Goal: Check status: Check status

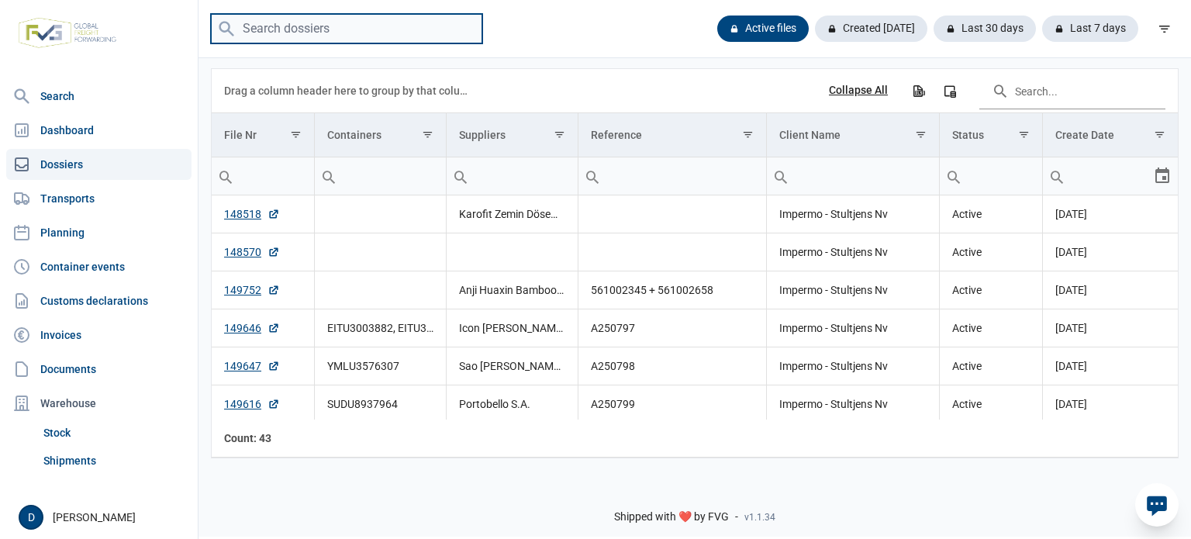
click at [436, 30] on input "search" at bounding box center [346, 29] width 271 height 30
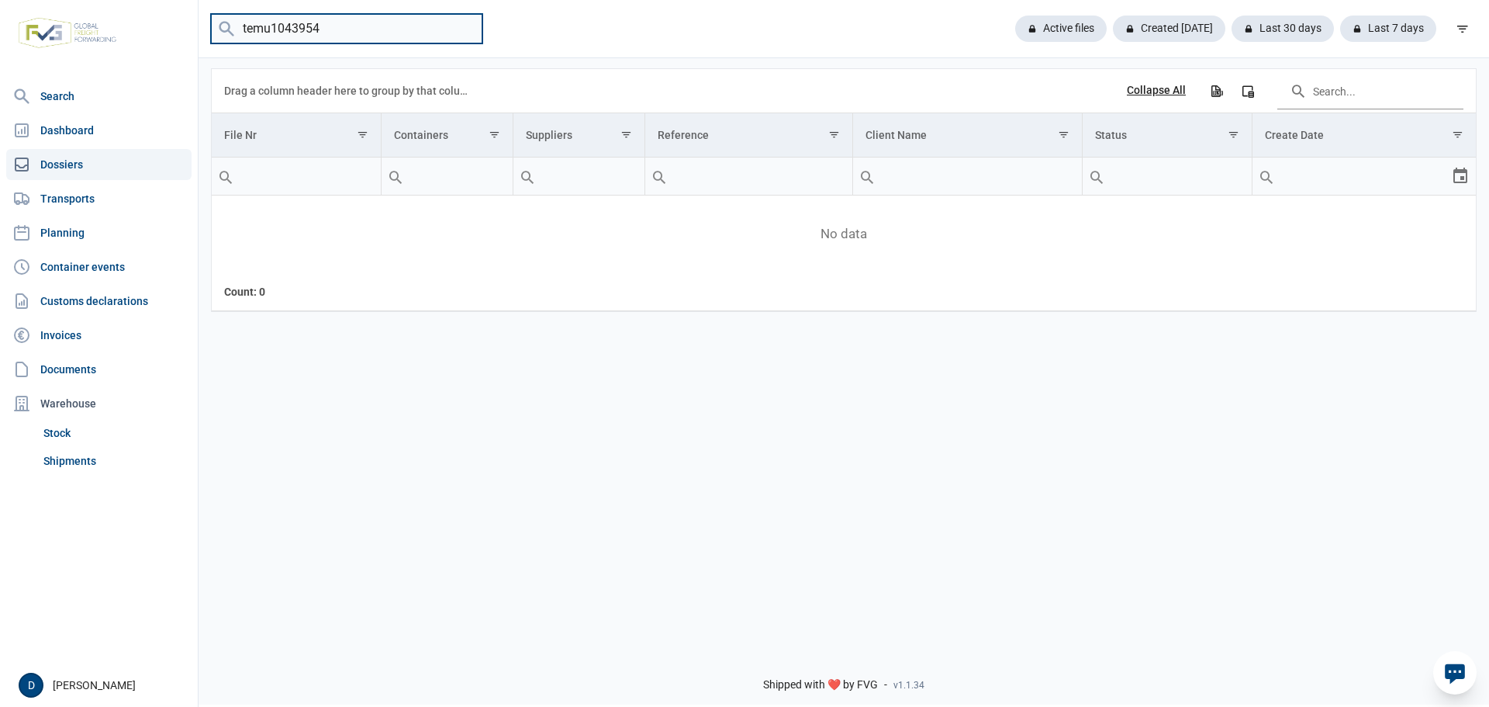
drag, startPoint x: 357, startPoint y: 36, endPoint x: -39, endPoint y: -19, distance: 399.3
click at [0, 0] on html "For evaluation purposes only. Redistribution prohibited. Please register an exi…" at bounding box center [744, 353] width 1489 height 707
paste input "SEGU5904123"
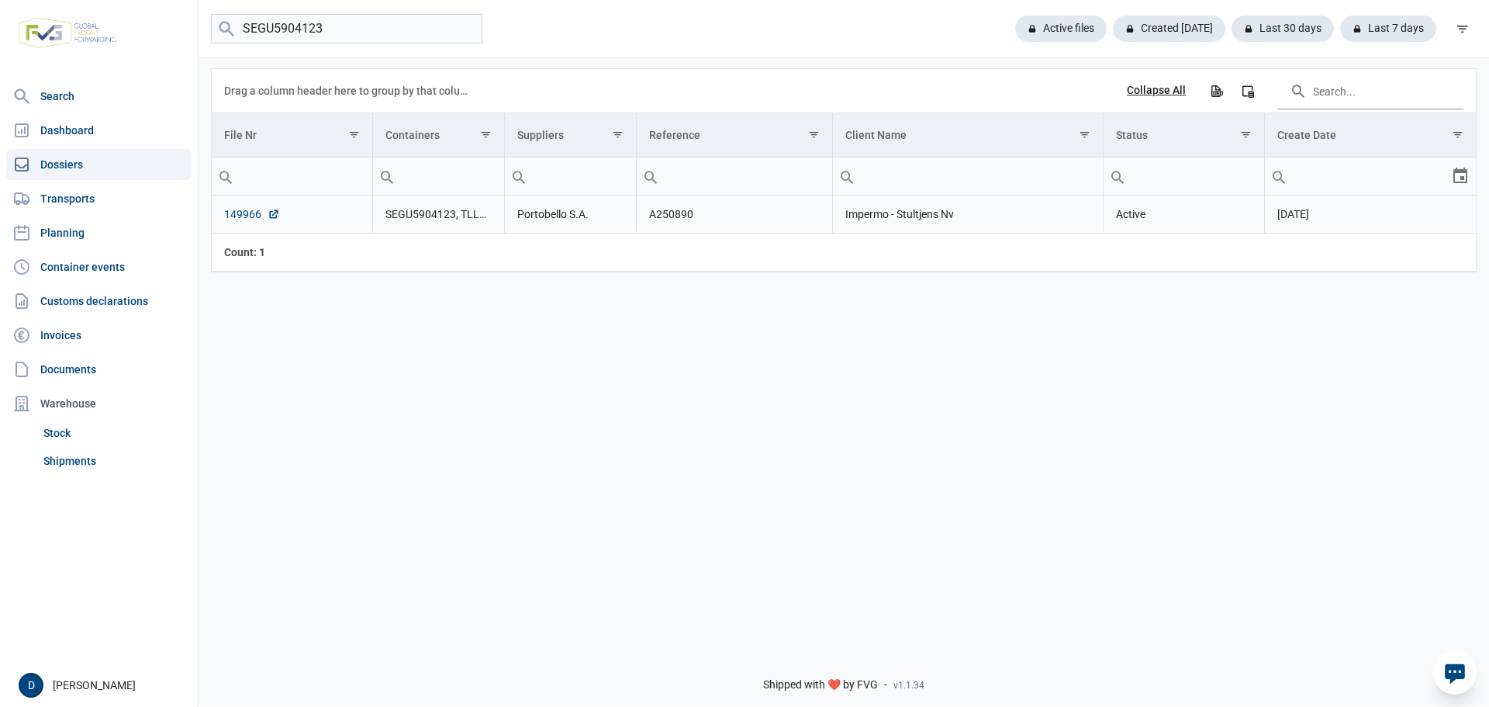
click at [227, 218] on link "149966" at bounding box center [252, 214] width 56 height 16
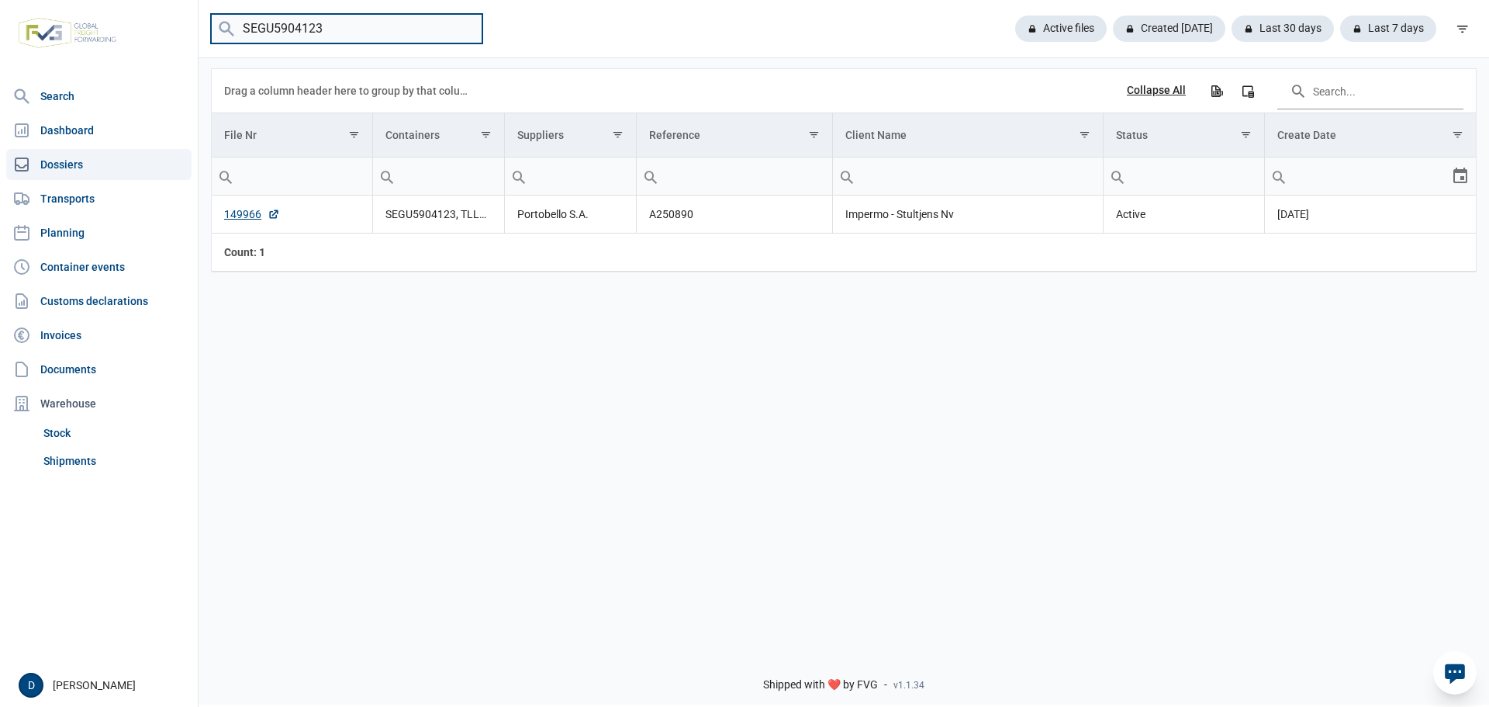
drag, startPoint x: 371, startPoint y: 25, endPoint x: -176, endPoint y: -33, distance: 549.9
click at [0, 0] on html "For evaluation purposes only. Redistribution prohibited. Please register an exi…" at bounding box center [744, 353] width 1489 height 707
paste input "NYKU4883556"
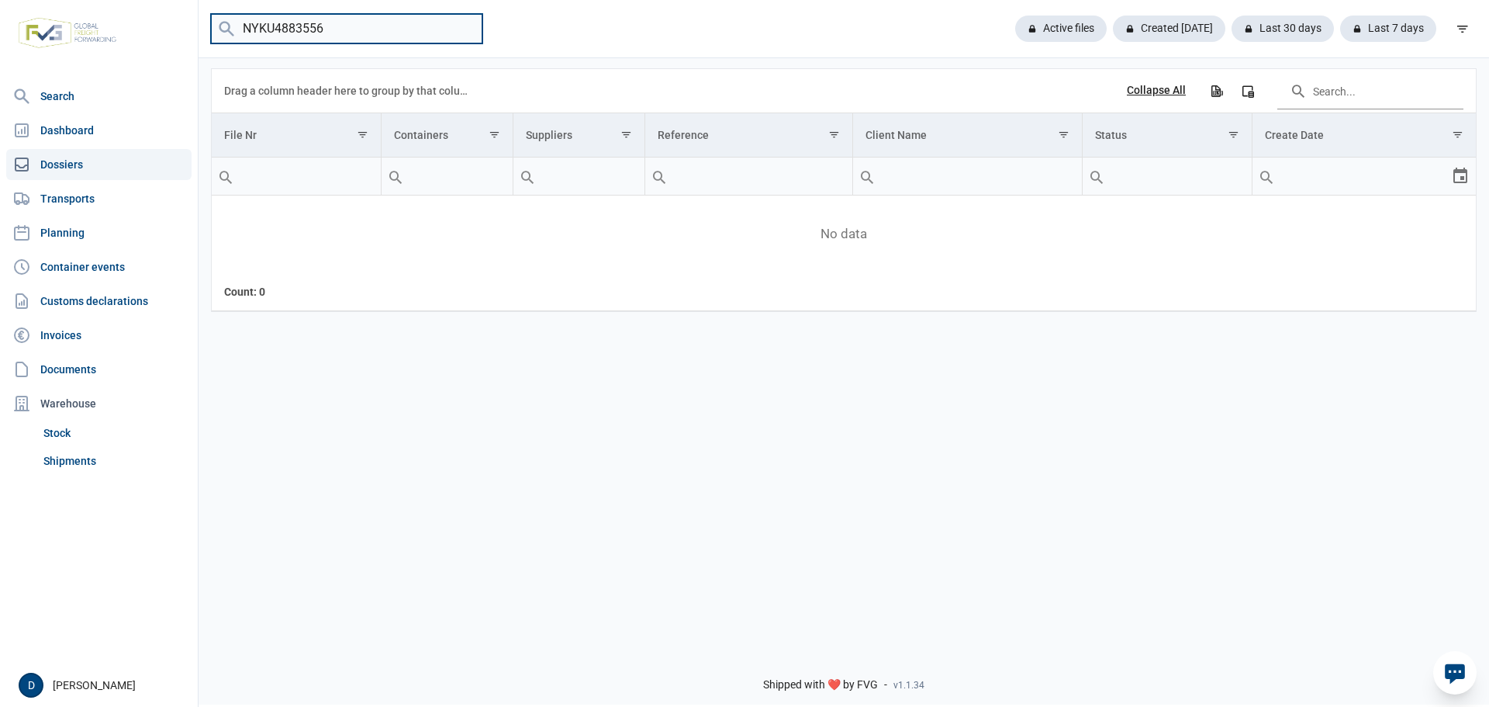
drag, startPoint x: 337, startPoint y: 26, endPoint x: 75, endPoint y: -6, distance: 263.4
click at [75, 0] on html "For evaluation purposes only. Redistribution prohibited. Please register an exi…" at bounding box center [744, 353] width 1489 height 707
type input "FBIU0400073"
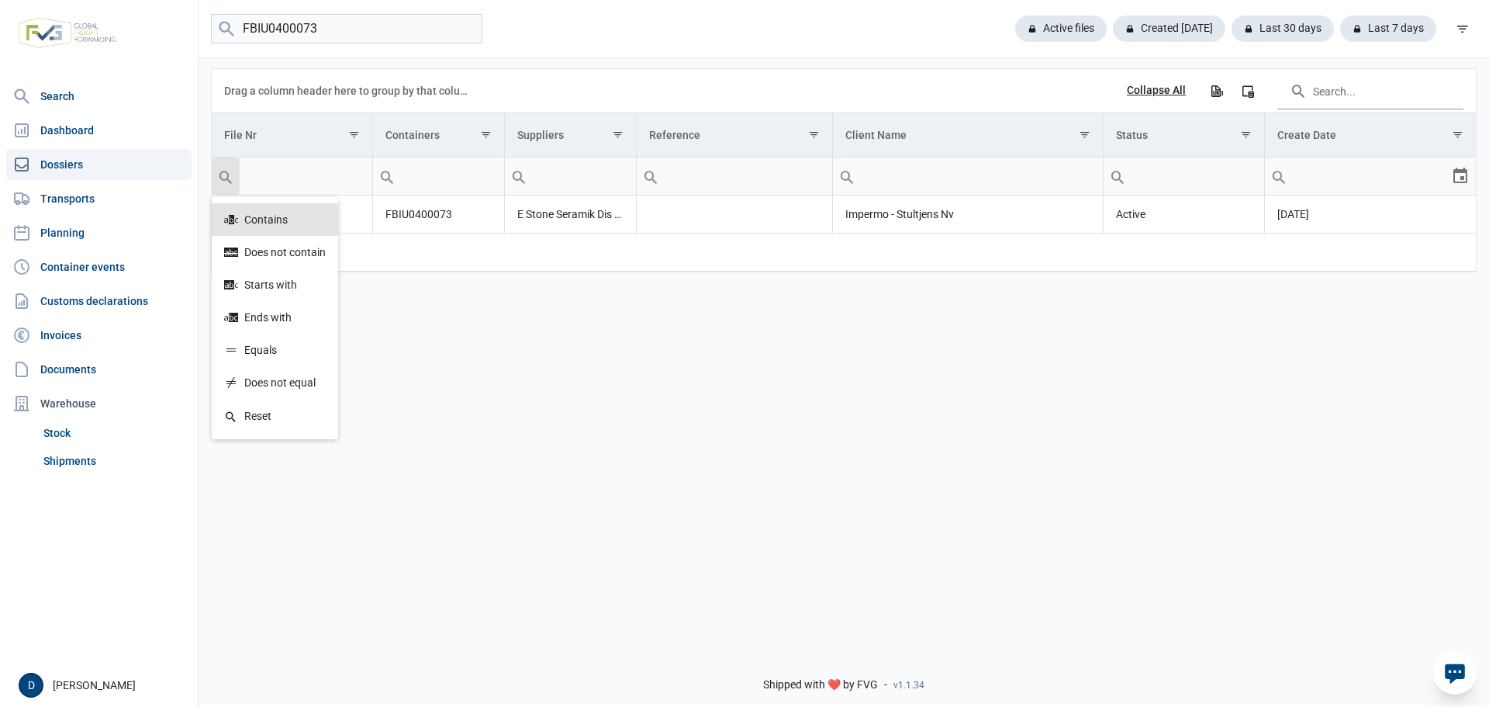
click at [630, 458] on div "Data grid with 1 rows and 7 columns Drag a column header here to group by that …" at bounding box center [844, 347] width 1291 height 583
click at [236, 218] on link "149852" at bounding box center [252, 214] width 56 height 16
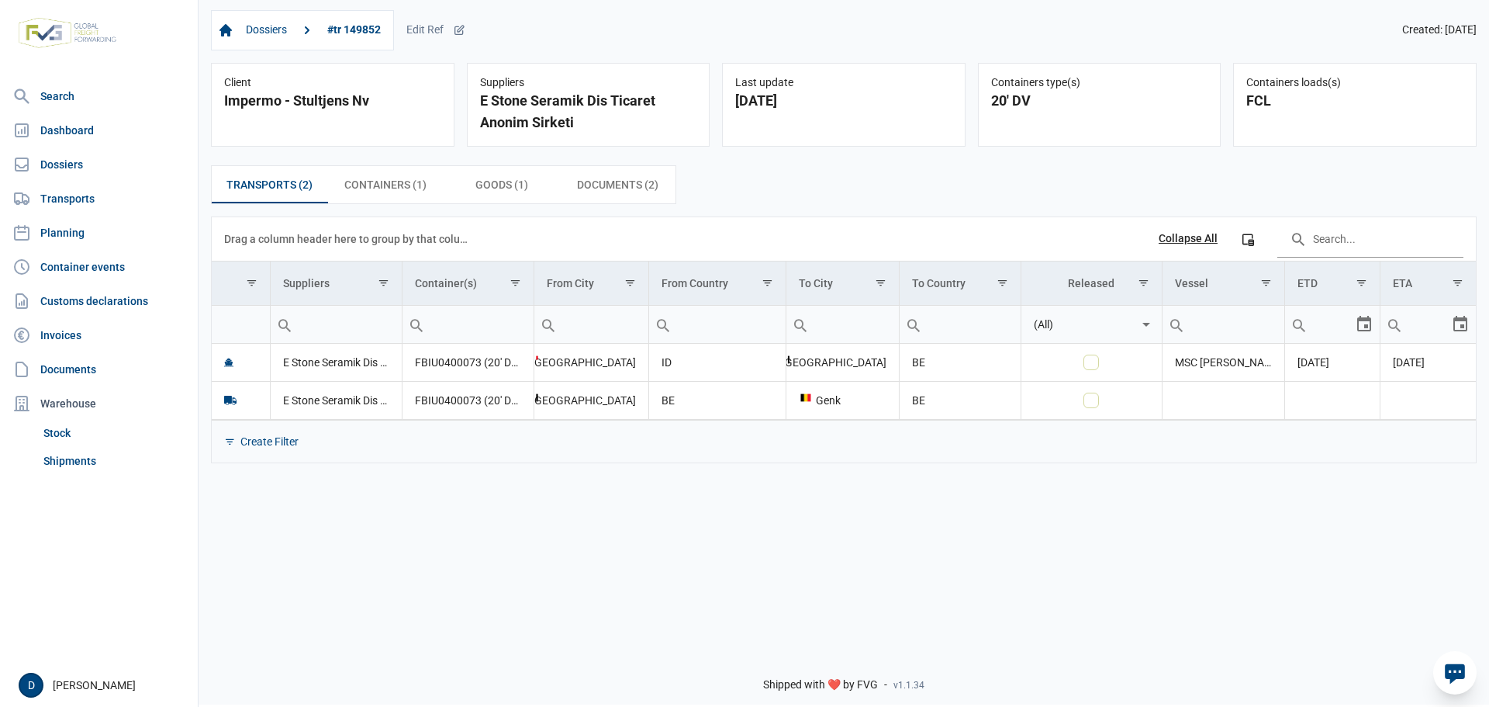
click at [35, 39] on img at bounding box center [67, 33] width 110 height 43
click at [61, 102] on link "Search" at bounding box center [98, 96] width 185 height 31
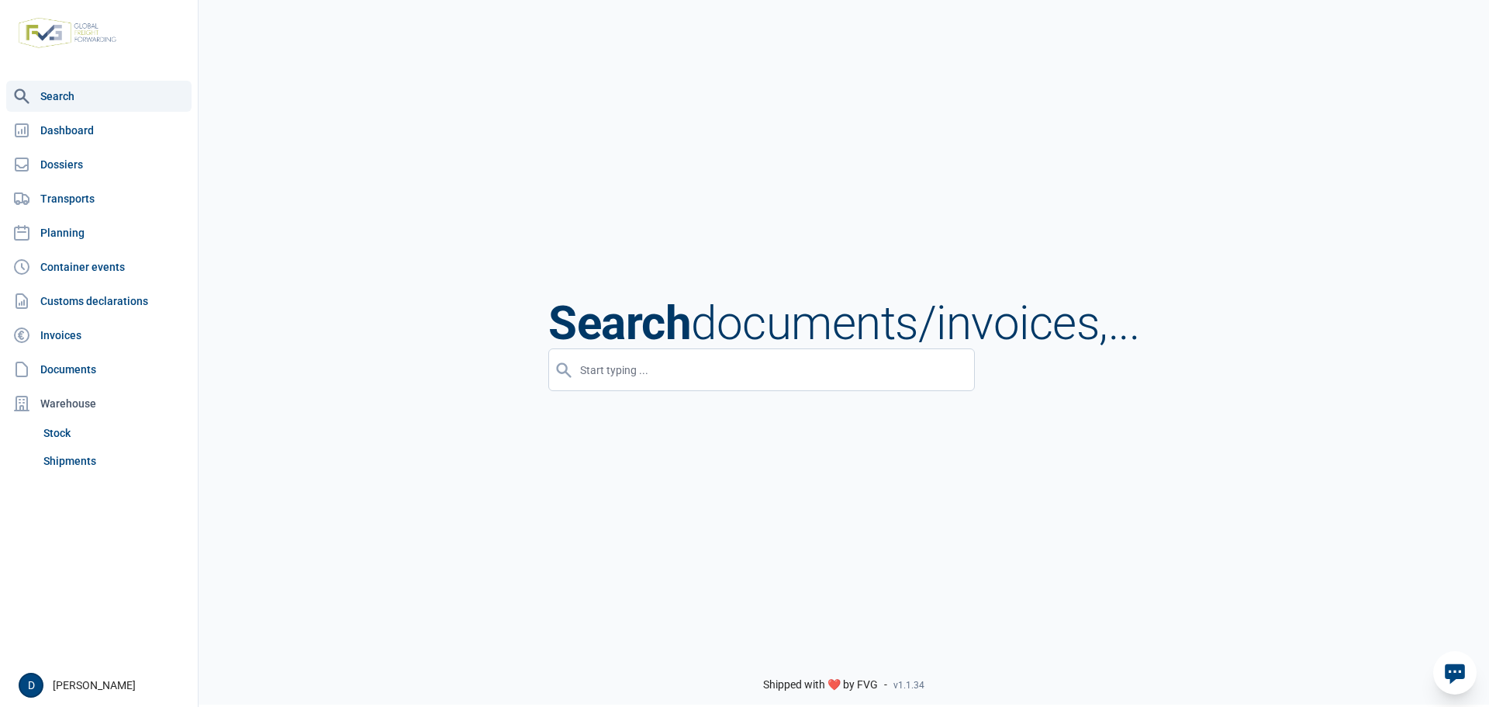
click at [577, 386] on input "input" at bounding box center [761, 369] width 427 height 43
